Goal: Complete application form

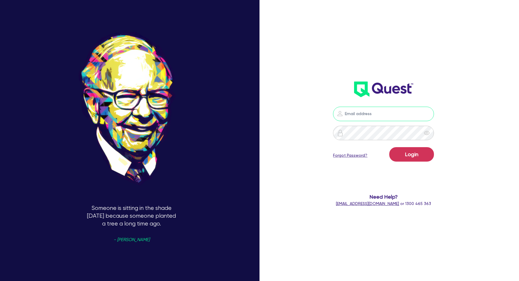
click at [382, 115] on input "email" at bounding box center [383, 113] width 101 height 14
type input "[EMAIL_ADDRESS][DOMAIN_NAME]"
click at [405, 153] on button "Login" at bounding box center [412, 154] width 45 height 14
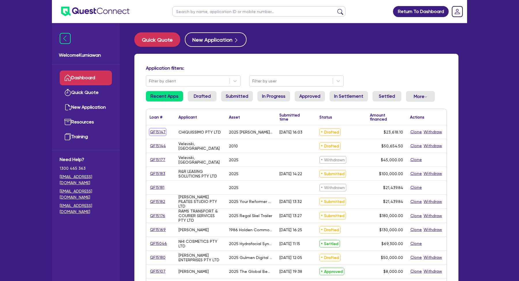
click at [157, 130] on link "QF15147" at bounding box center [158, 131] width 16 height 7
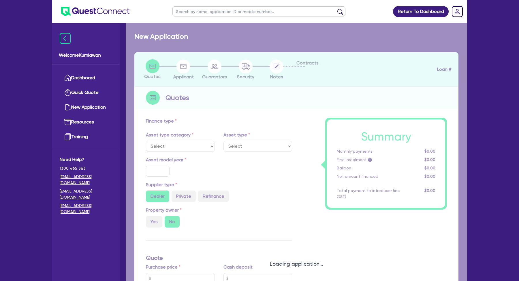
select select "TERTIARY_ASSETS"
type input "2025"
radio input "true"
type input "23,618.1"
type input "6"
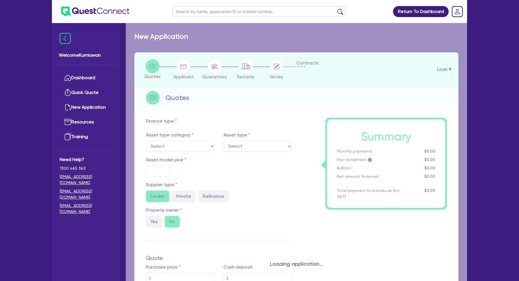
type input "1,417.09"
type input "18.95"
type input "100"
select select "BEAUTY_EQUIPMENT"
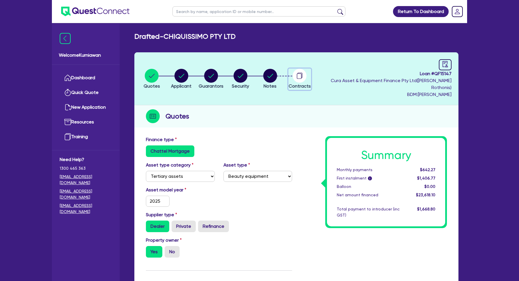
click at [311, 69] on div "button" at bounding box center [300, 76] width 22 height 14
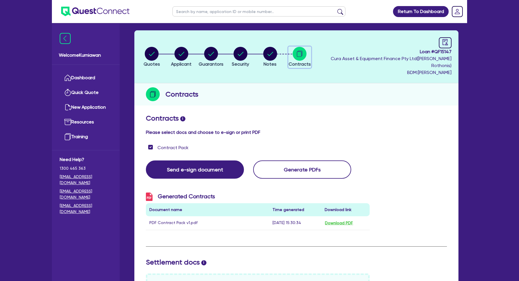
scroll to position [15, 0]
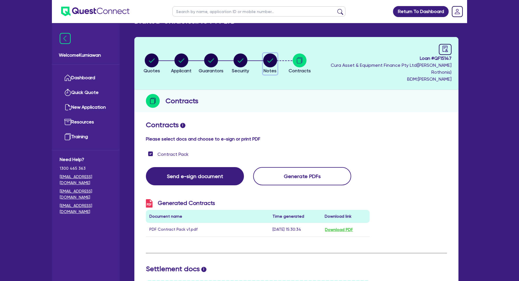
click at [274, 56] on circle "button" at bounding box center [271, 60] width 14 height 14
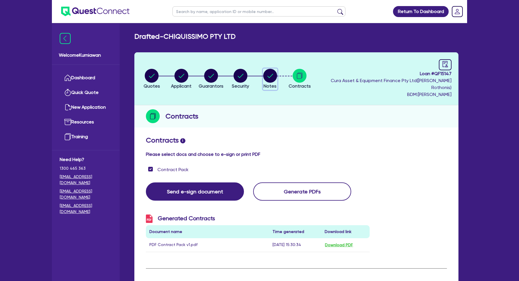
select select "Quest Finance - Own Book"
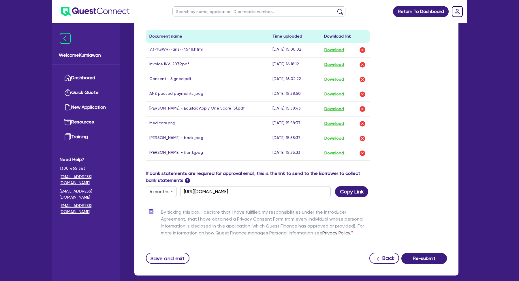
scroll to position [357, 0]
click at [283, 188] on input "[URL][DOMAIN_NAME]" at bounding box center [255, 191] width 151 height 11
